Goal: Find specific page/section: Find specific page/section

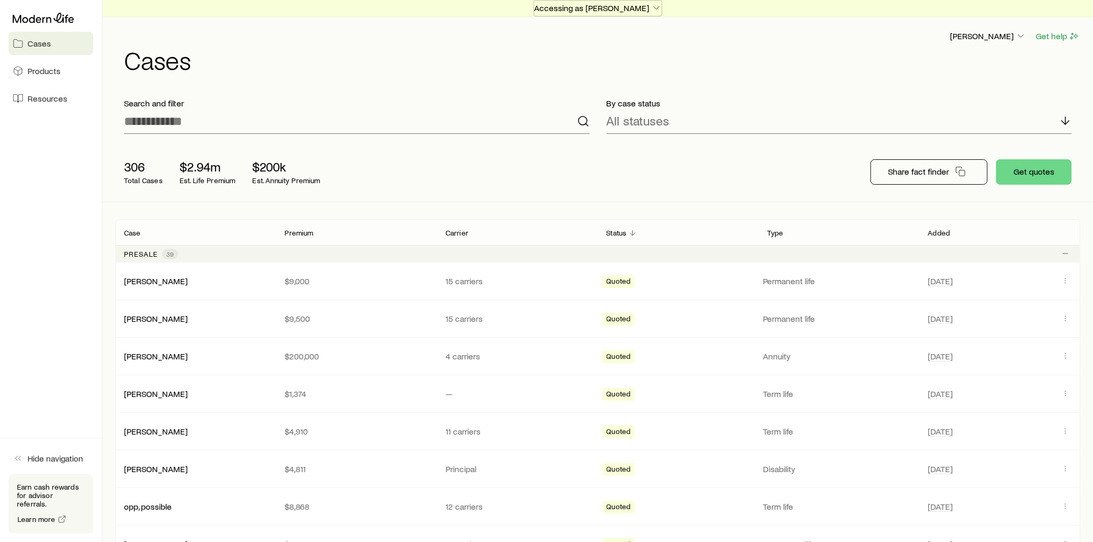
click at [622, 7] on p "Accessing as [PERSON_NAME]" at bounding box center [598, 8] width 128 height 11
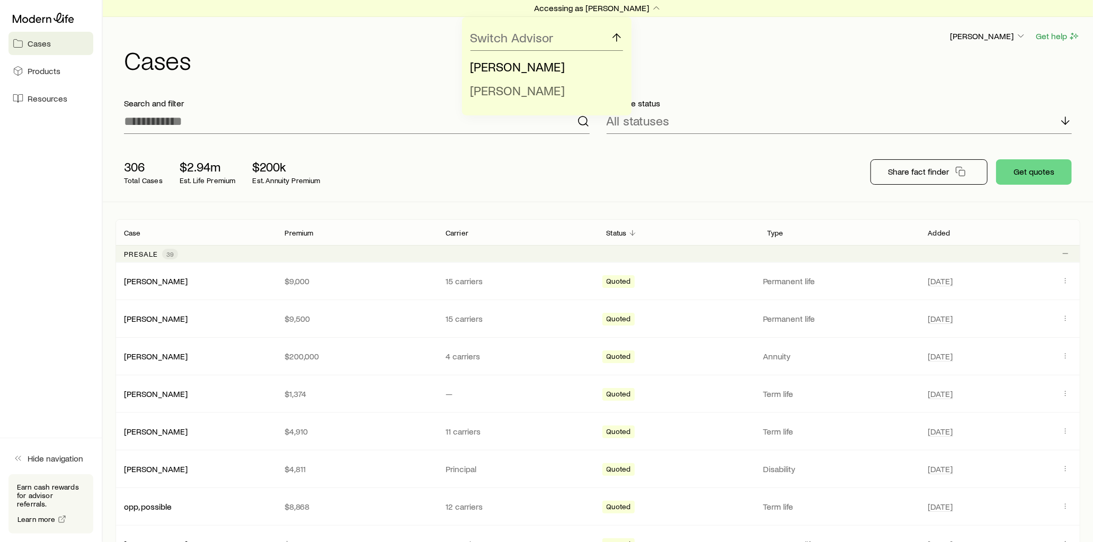
click at [527, 87] on span "Todd Wolfe" at bounding box center [517, 90] width 95 height 15
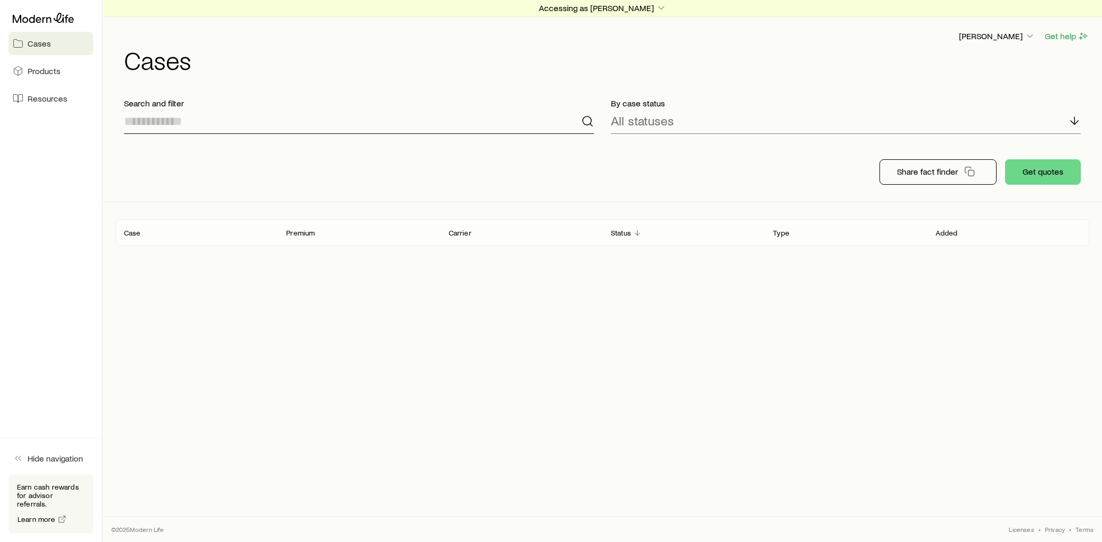
click at [262, 123] on input at bounding box center [359, 121] width 470 height 25
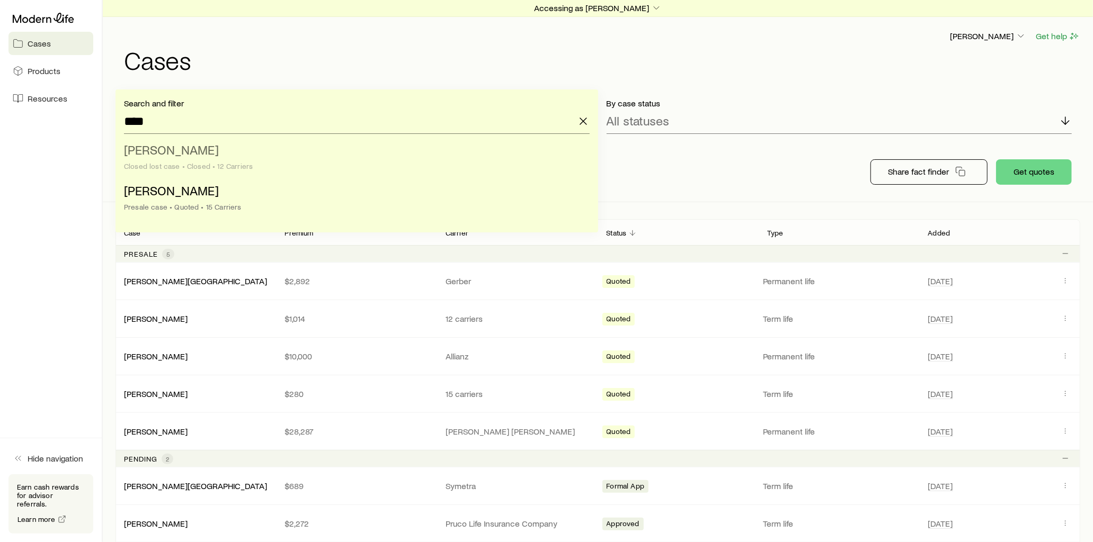
click at [210, 155] on li "Lynn, Stephen Closed lost case • Closed • 12 Carriers" at bounding box center [353, 158] width 459 height 41
type input "**********"
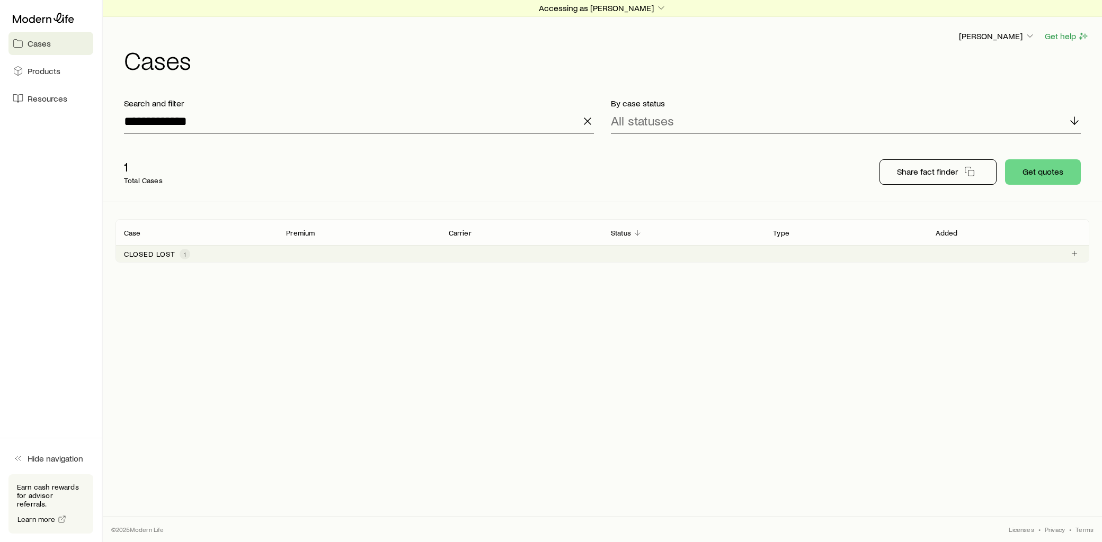
click at [177, 255] on div "Closed lost 1" at bounding box center [157, 254] width 66 height 11
click at [165, 281] on link "Lynn, Stephen" at bounding box center [156, 280] width 64 height 10
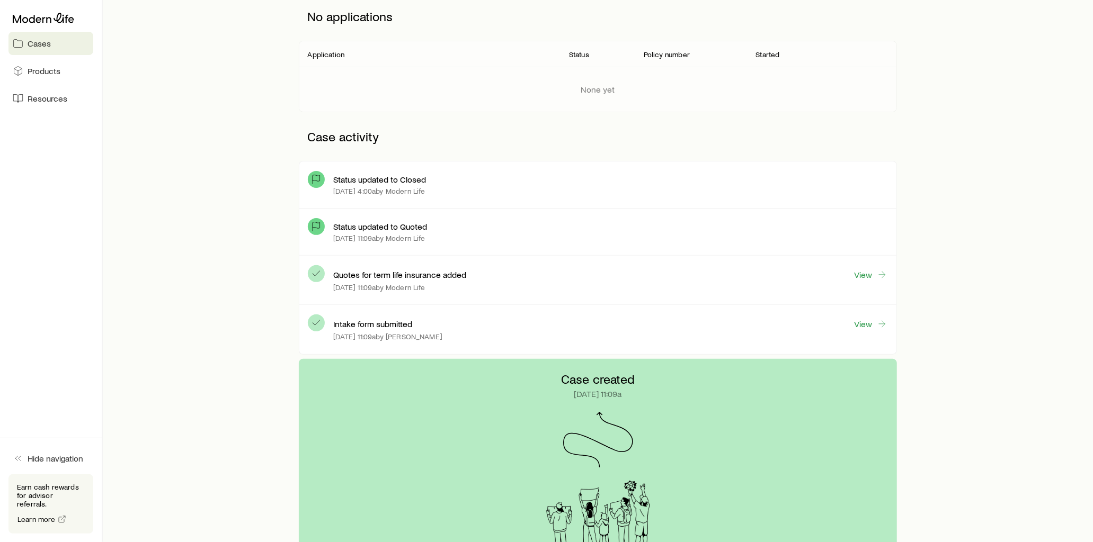
scroll to position [176, 0]
click at [860, 324] on link "View" at bounding box center [871, 324] width 34 height 12
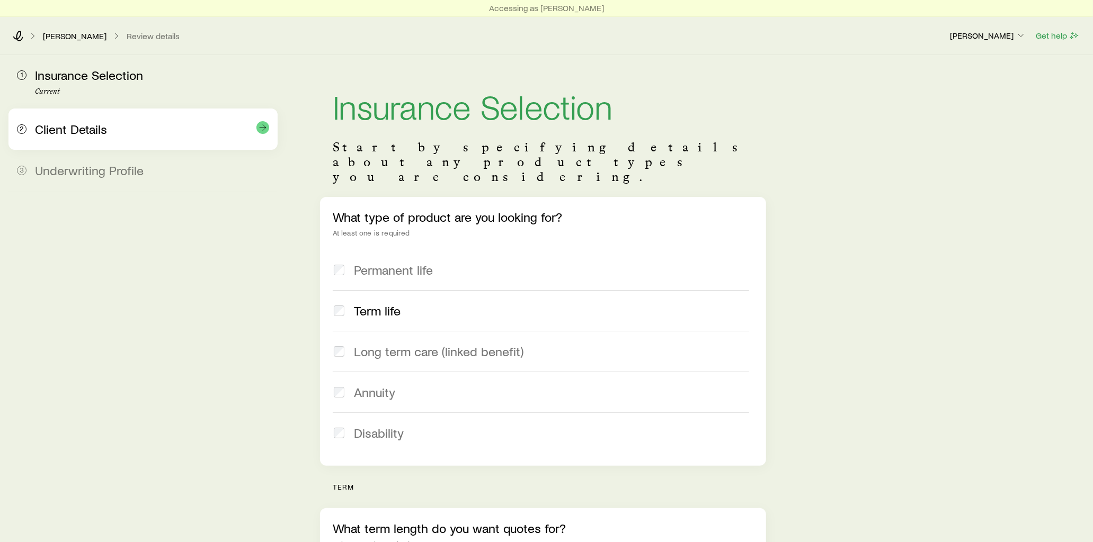
click at [139, 120] on div "2 Client Details" at bounding box center [143, 129] width 252 height 41
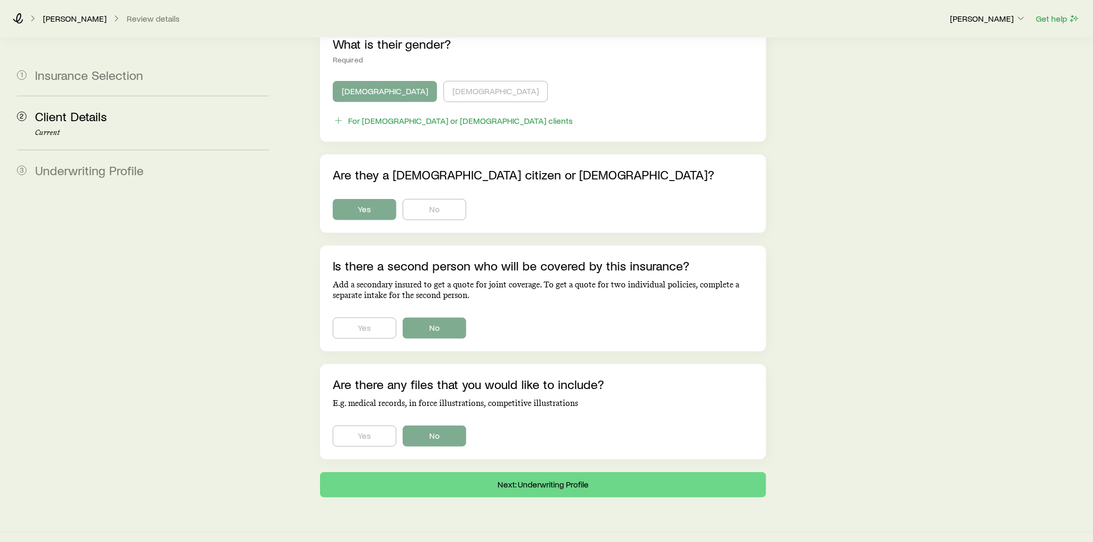
scroll to position [515, 0]
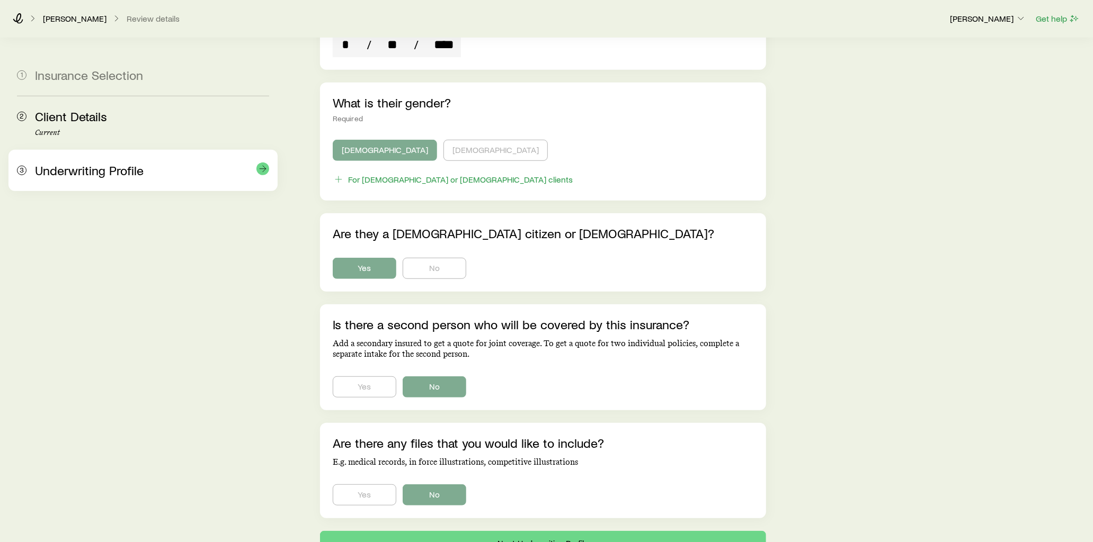
click at [145, 166] on div "Underwriting Profile" at bounding box center [152, 170] width 234 height 15
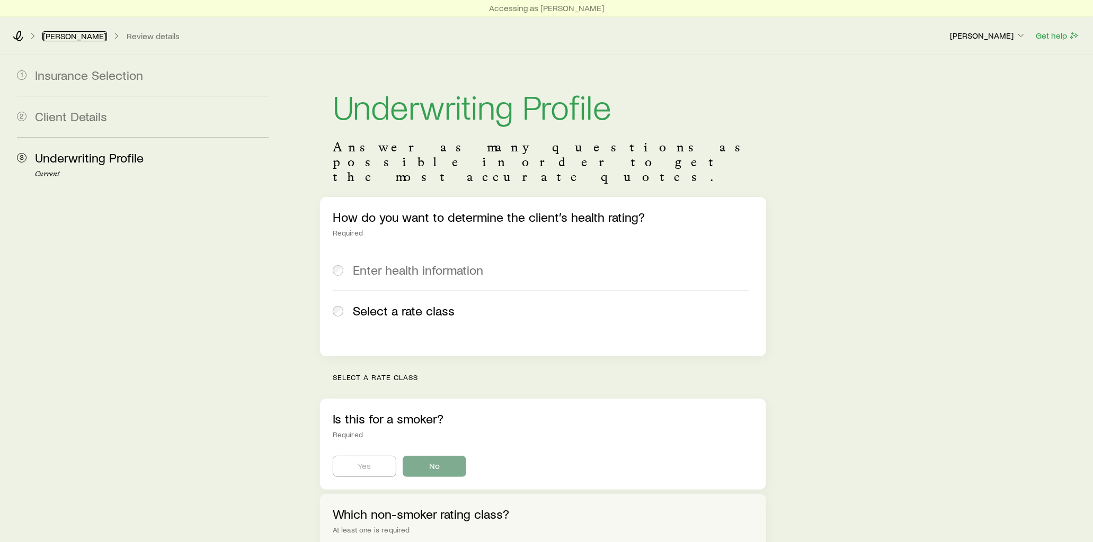
click at [74, 39] on link "Lynn, Stephen" at bounding box center [74, 36] width 65 height 10
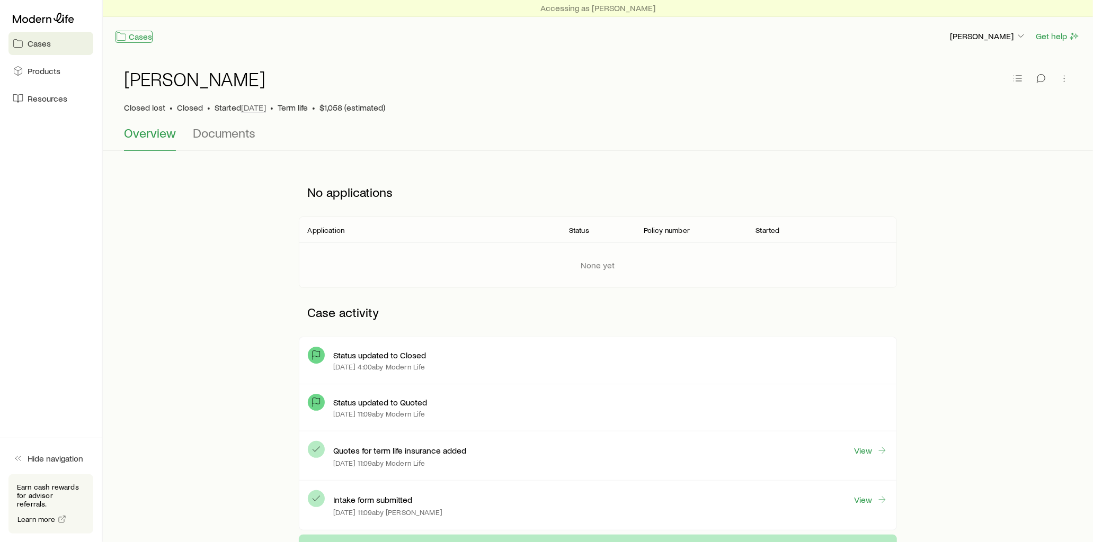
click at [140, 38] on link "Cases" at bounding box center [133, 37] width 37 height 12
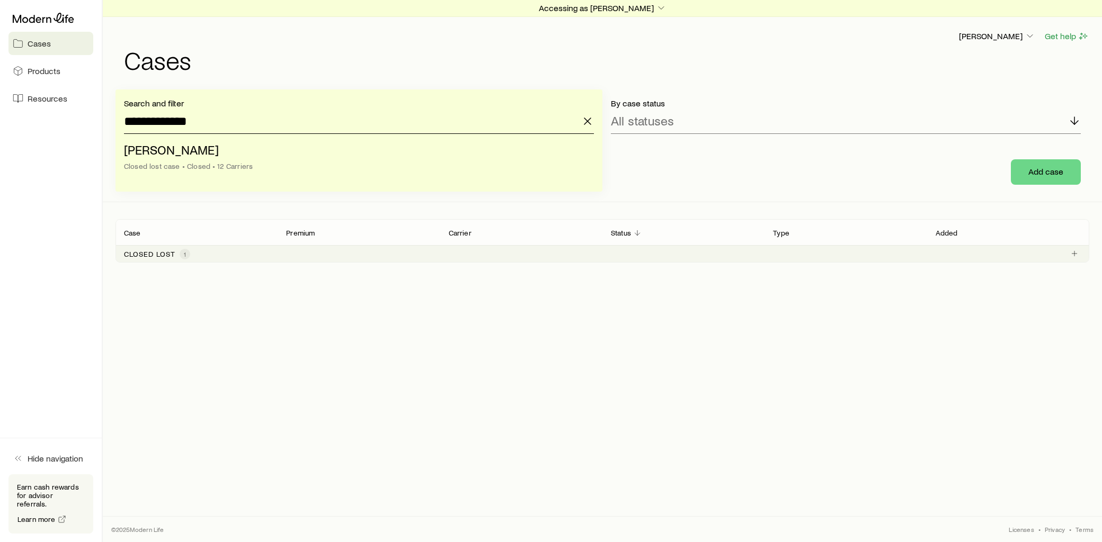
drag, startPoint x: 230, startPoint y: 119, endPoint x: 139, endPoint y: 112, distance: 91.4
click at [139, 112] on input "**********" at bounding box center [359, 121] width 470 height 25
type input "*"
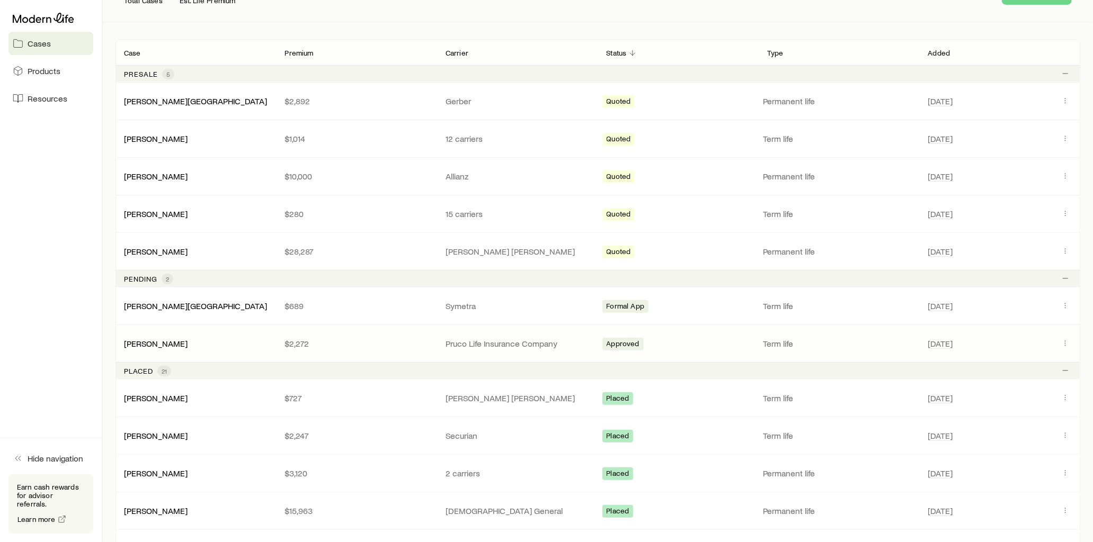
scroll to position [118, 0]
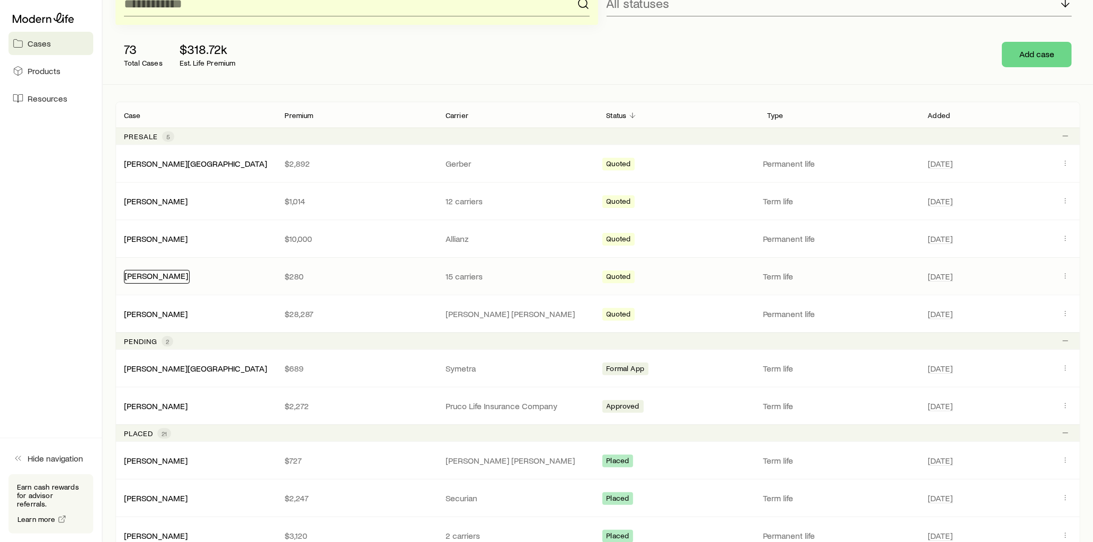
click at [163, 279] on link "Lynn, Melonie" at bounding box center [156, 276] width 64 height 10
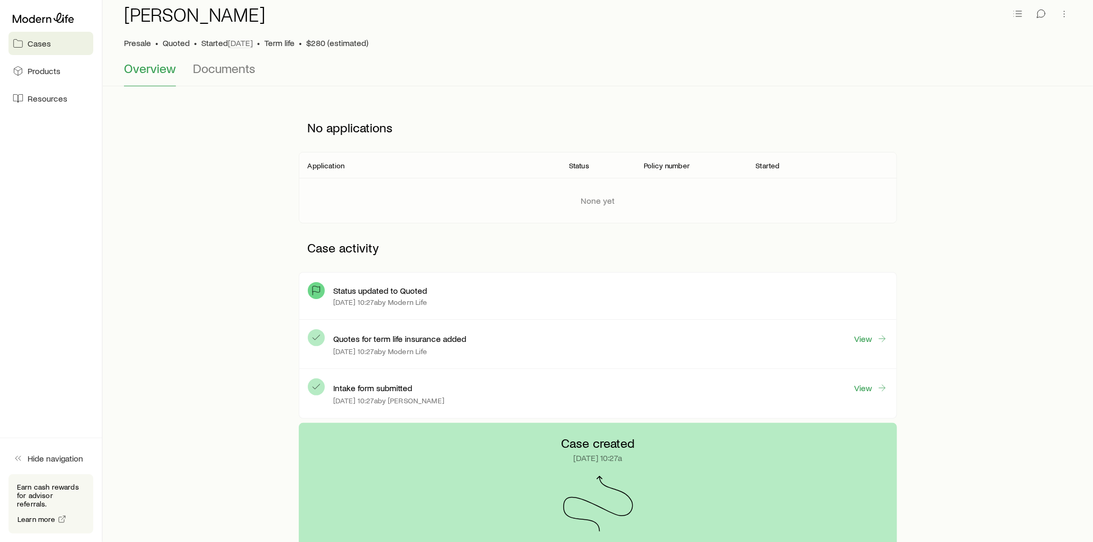
scroll to position [59, 0]
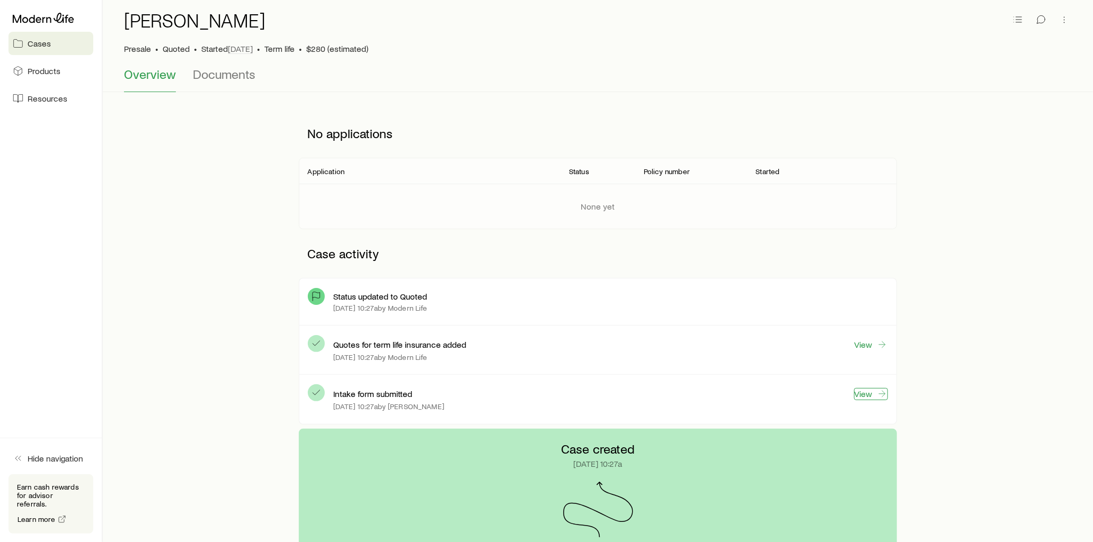
click at [869, 394] on link "View" at bounding box center [871, 394] width 34 height 12
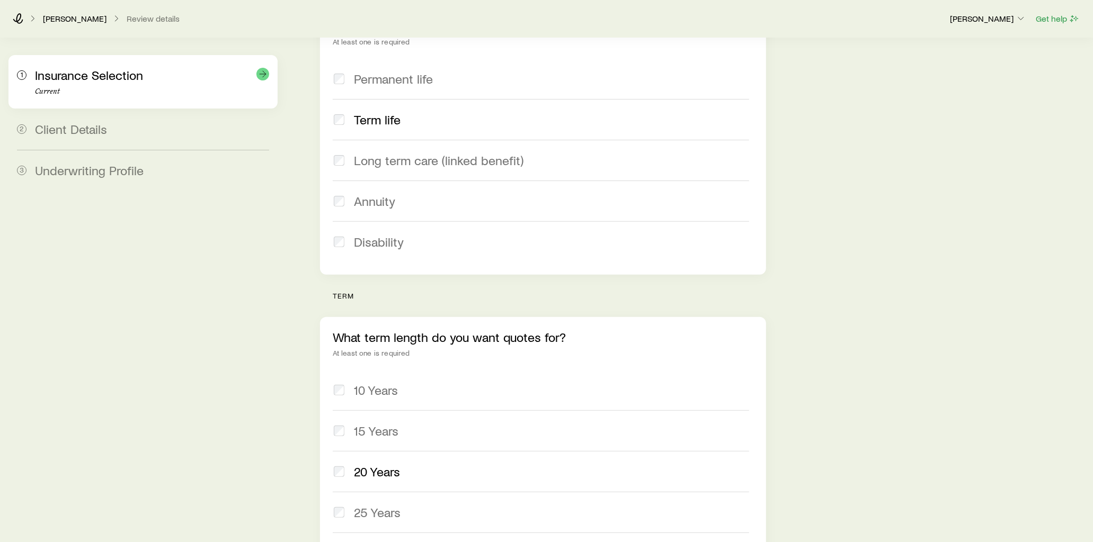
scroll to position [103, 0]
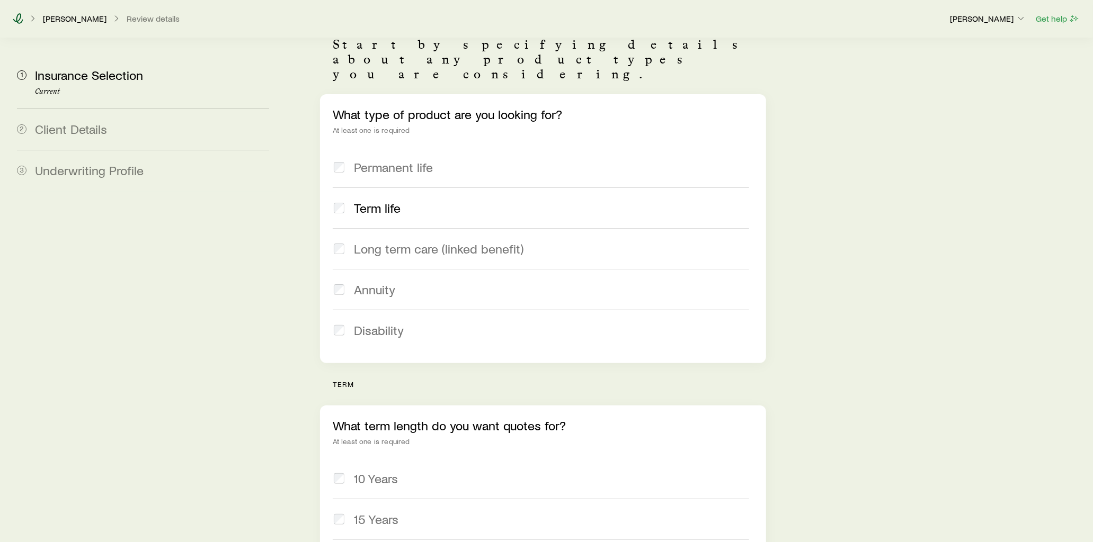
click at [18, 17] on icon at bounding box center [18, 18] width 11 height 11
